Goal: Information Seeking & Learning: Learn about a topic

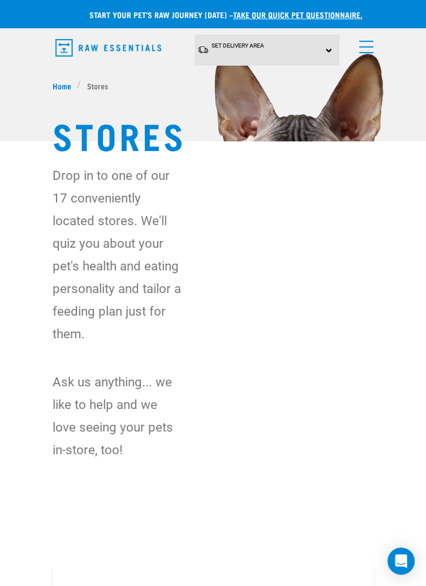
click at [330, 51] on div "Set Delivery Area North Island South Island" at bounding box center [267, 49] width 145 height 31
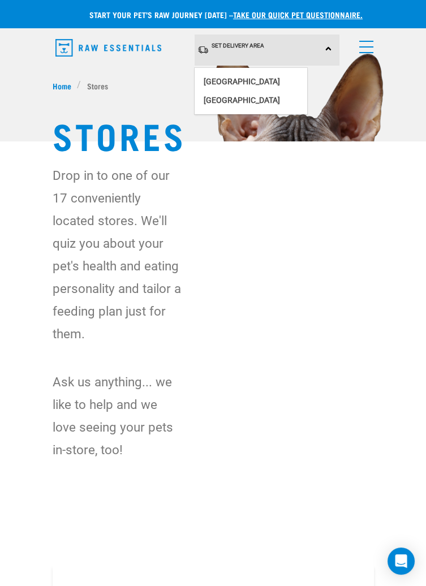
click at [247, 81] on link "[GEOGRAPHIC_DATA]" at bounding box center [251, 81] width 113 height 19
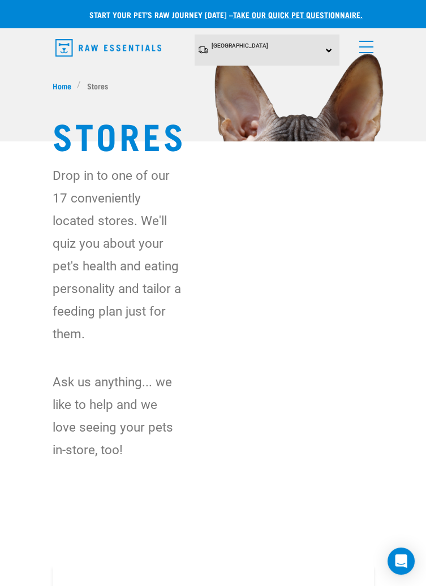
click at [55, 89] on span "Home" at bounding box center [62, 86] width 19 height 12
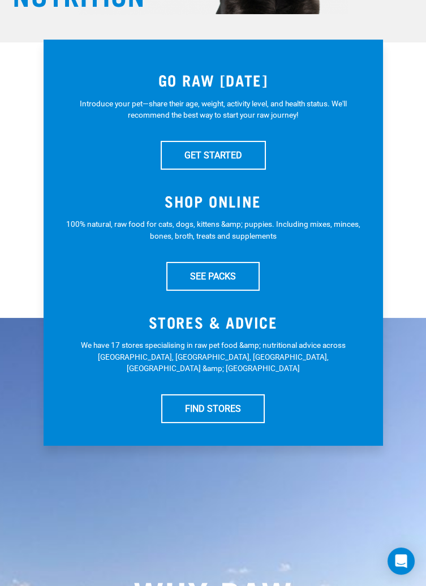
scroll to position [183, 0]
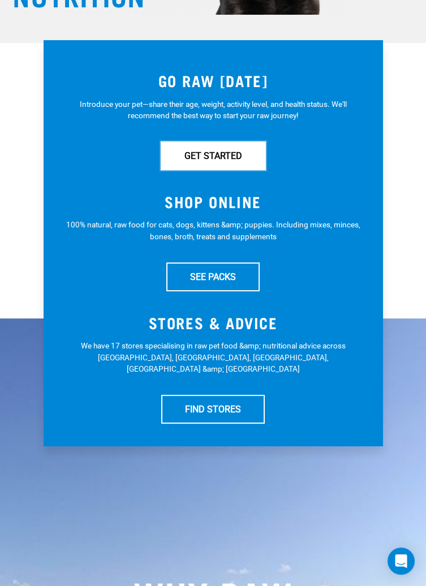
click at [223, 163] on link "GET STARTED" at bounding box center [213, 155] width 105 height 28
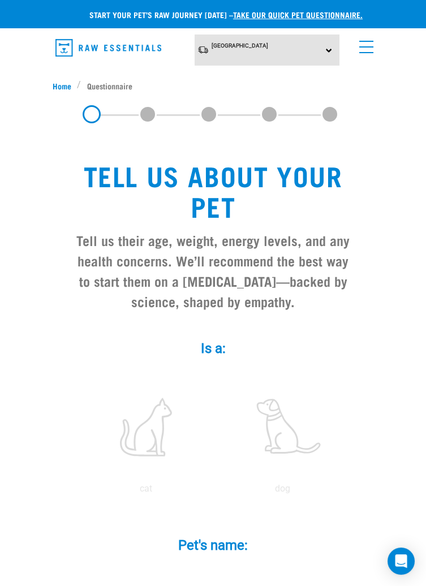
click at [62, 85] on span "Home" at bounding box center [62, 86] width 19 height 12
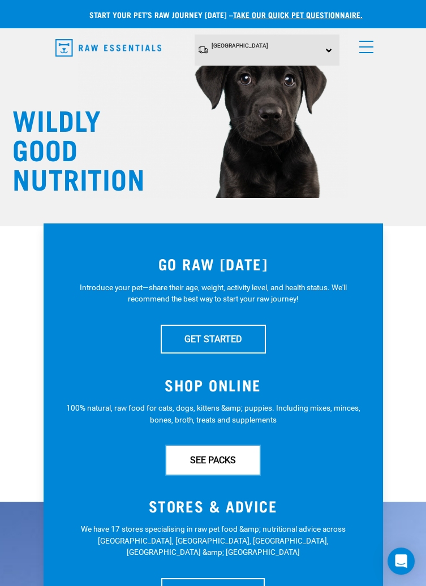
click at [231, 461] on link "SEE PACKS" at bounding box center [212, 460] width 93 height 28
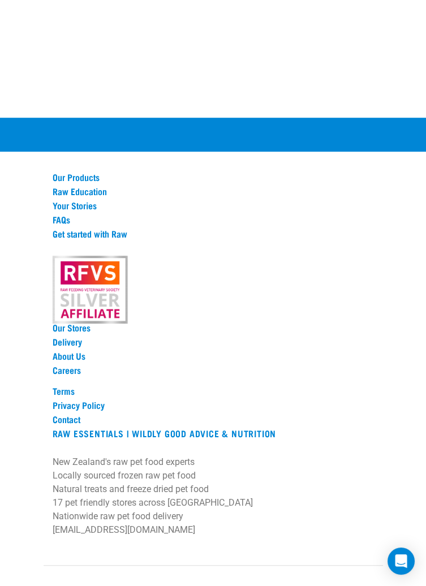
scroll to position [1326, 0]
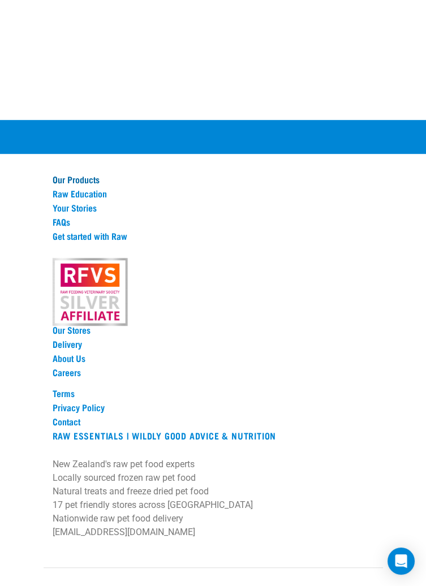
click at [92, 174] on link "Our Products" at bounding box center [213, 179] width 321 height 10
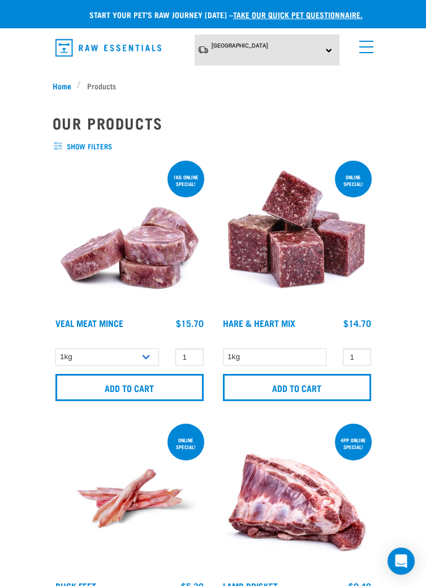
click at [364, 53] on span "menu" at bounding box center [366, 52] width 14 height 1
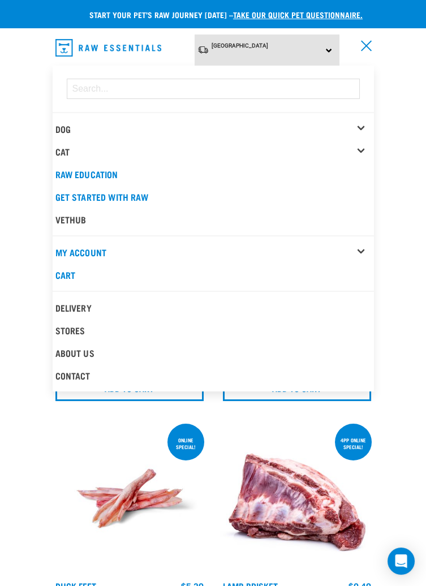
click at [102, 172] on link "Raw Education" at bounding box center [213, 174] width 321 height 23
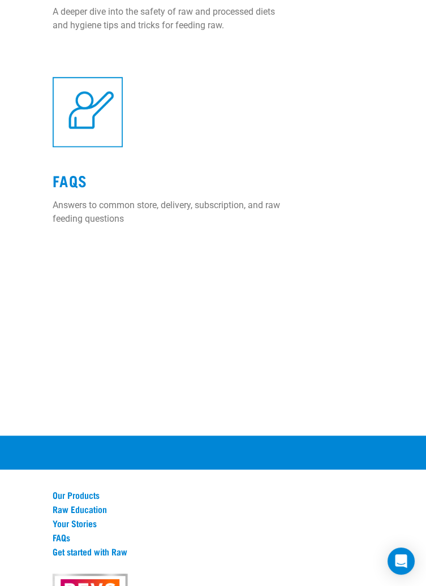
scroll to position [1846, 0]
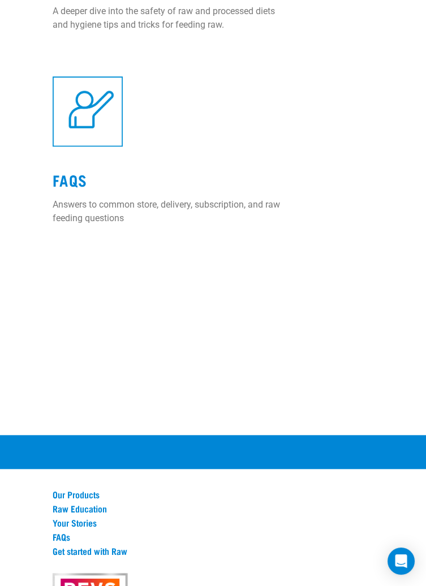
click at [78, 179] on link "FAQs" at bounding box center [70, 179] width 35 height 8
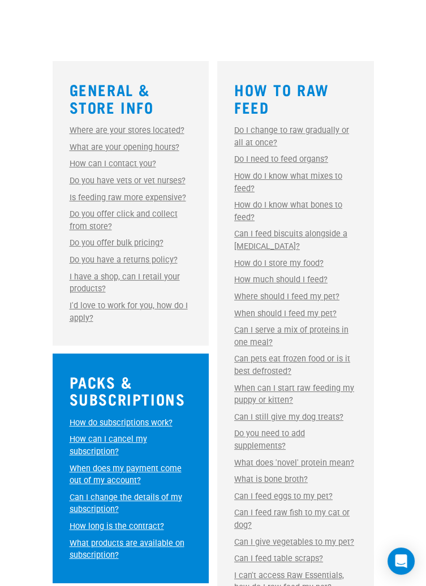
scroll to position [404, 0]
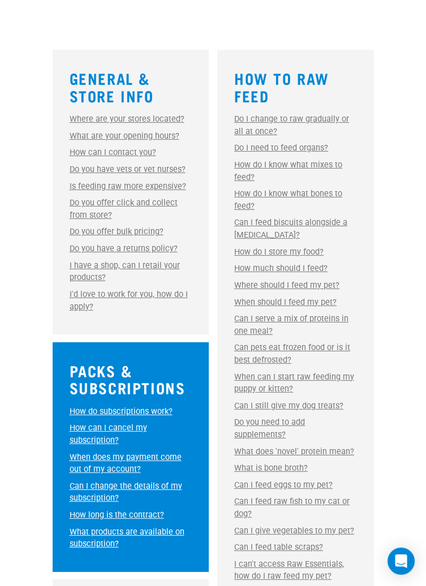
click at [275, 343] on link "Can pets eat frozen food or is it best defrosted?" at bounding box center [292, 354] width 116 height 22
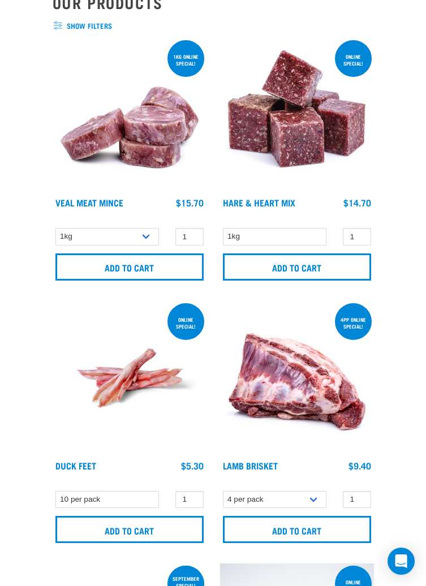
scroll to position [120, 0]
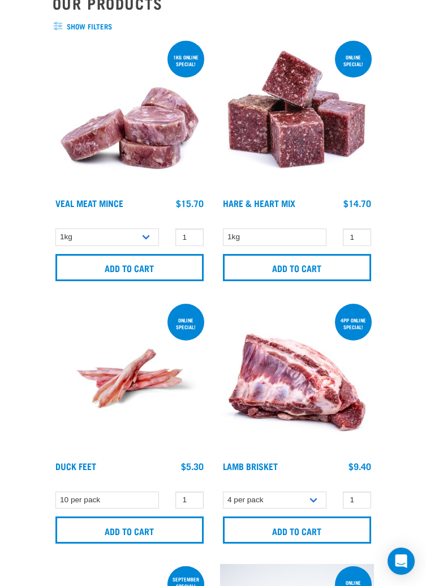
click at [329, 394] on img at bounding box center [297, 378] width 154 height 154
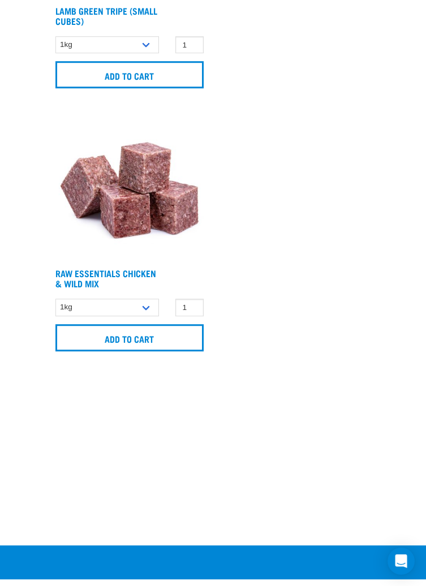
scroll to position [1572, 0]
